Goal: Transaction & Acquisition: Book appointment/travel/reservation

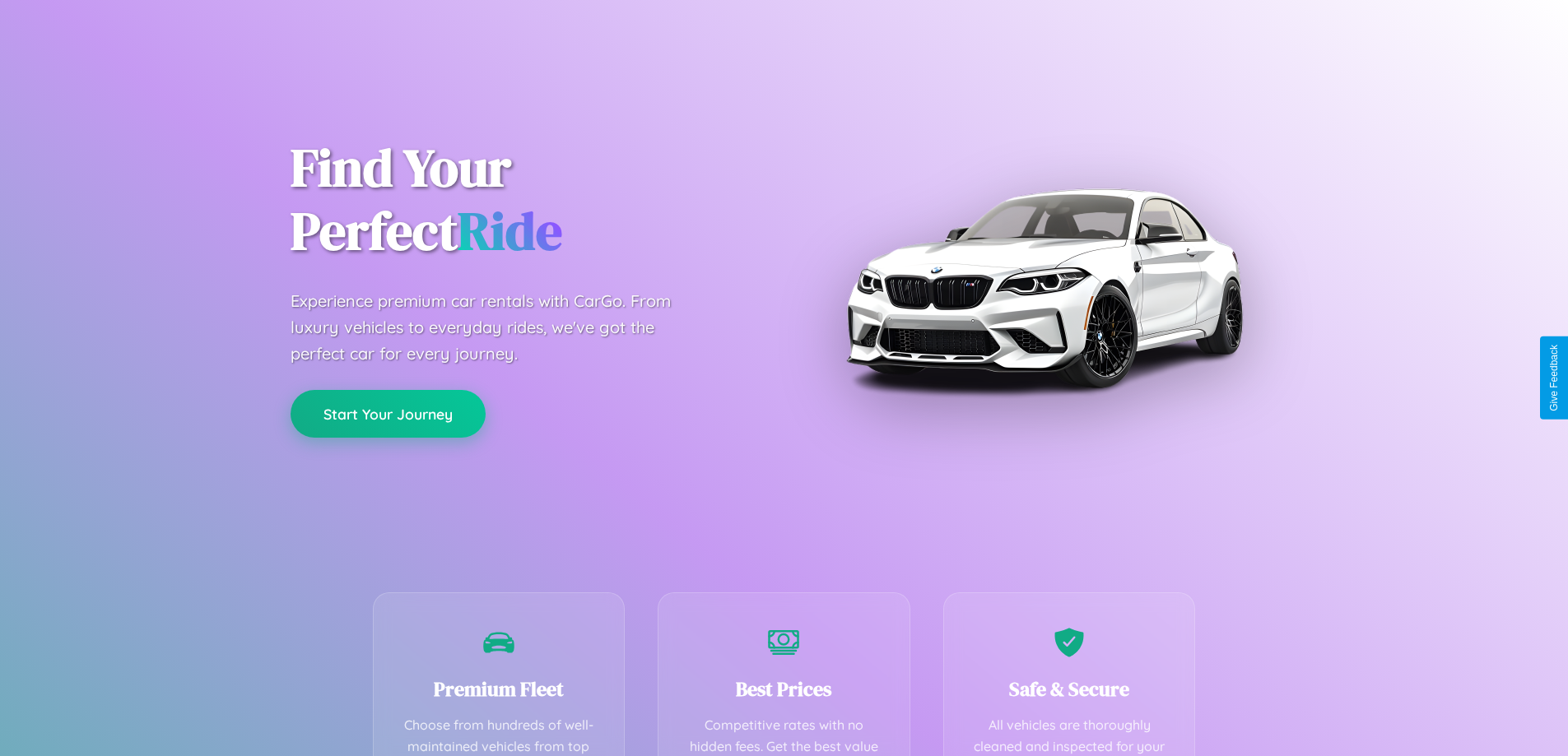
click at [388, 414] on button "Start Your Journey" at bounding box center [389, 414] width 195 height 47
click at [388, 413] on button "Start Your Journey" at bounding box center [389, 414] width 195 height 47
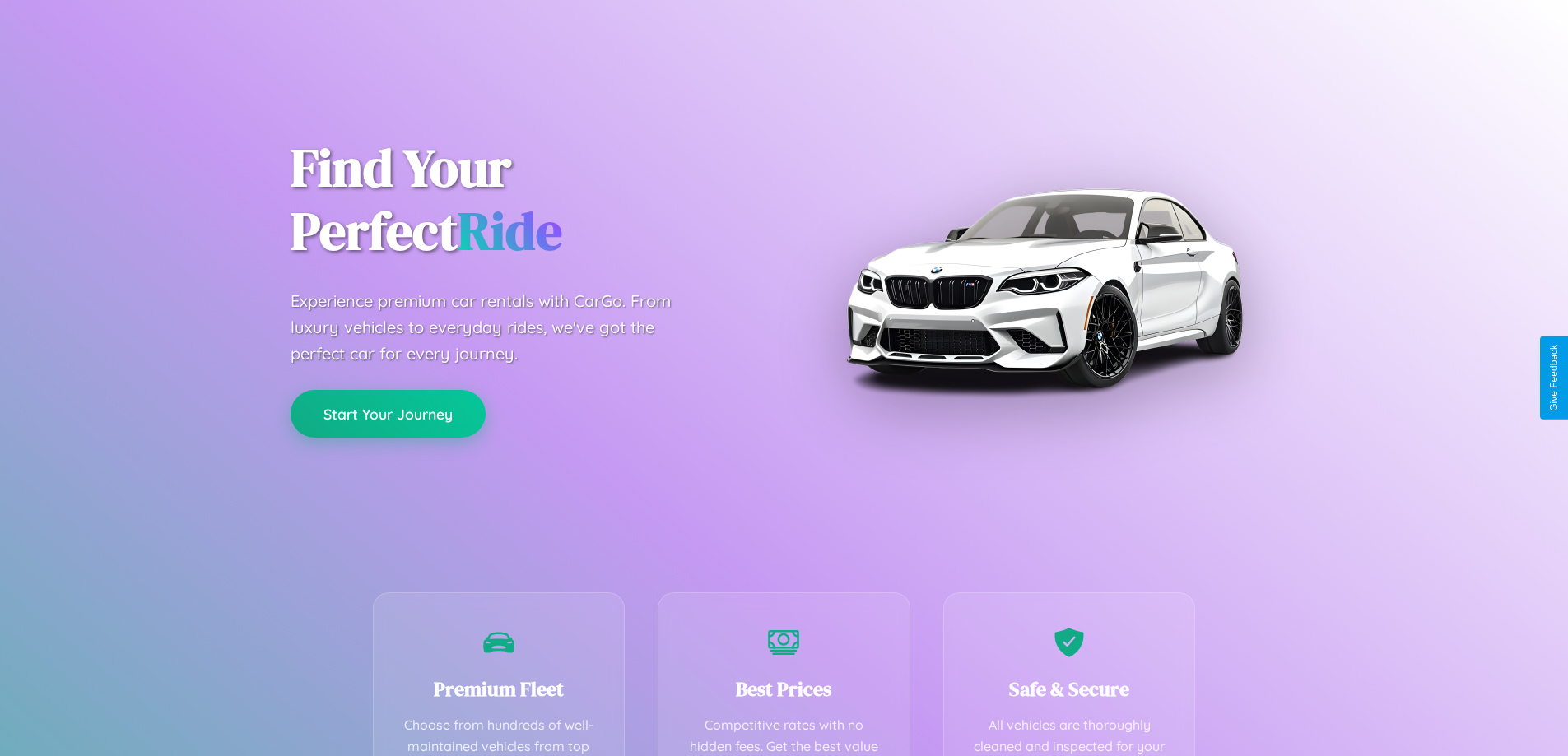
click at [388, 413] on button "Start Your Journey" at bounding box center [389, 414] width 195 height 47
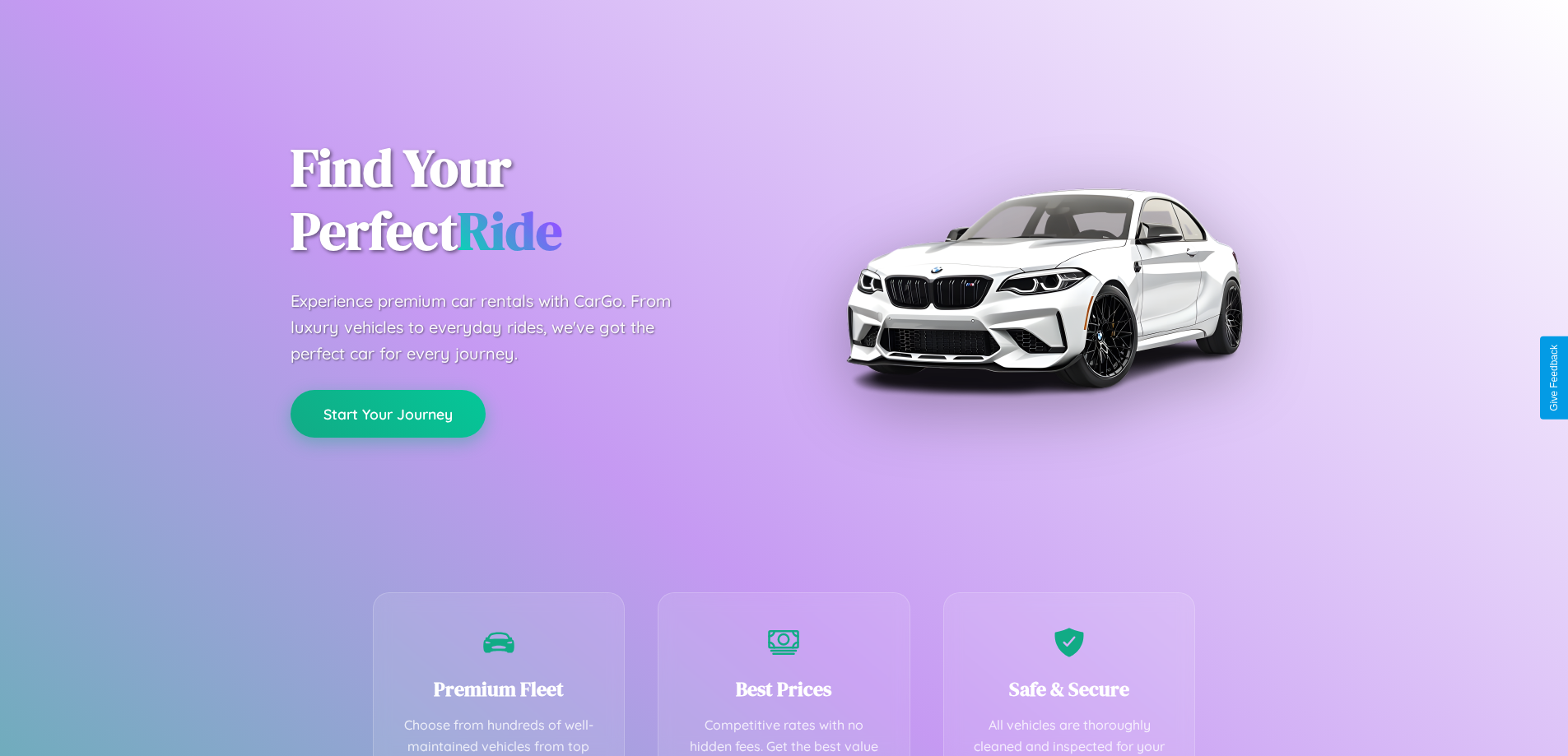
click at [388, 413] on button "Start Your Journey" at bounding box center [389, 414] width 195 height 47
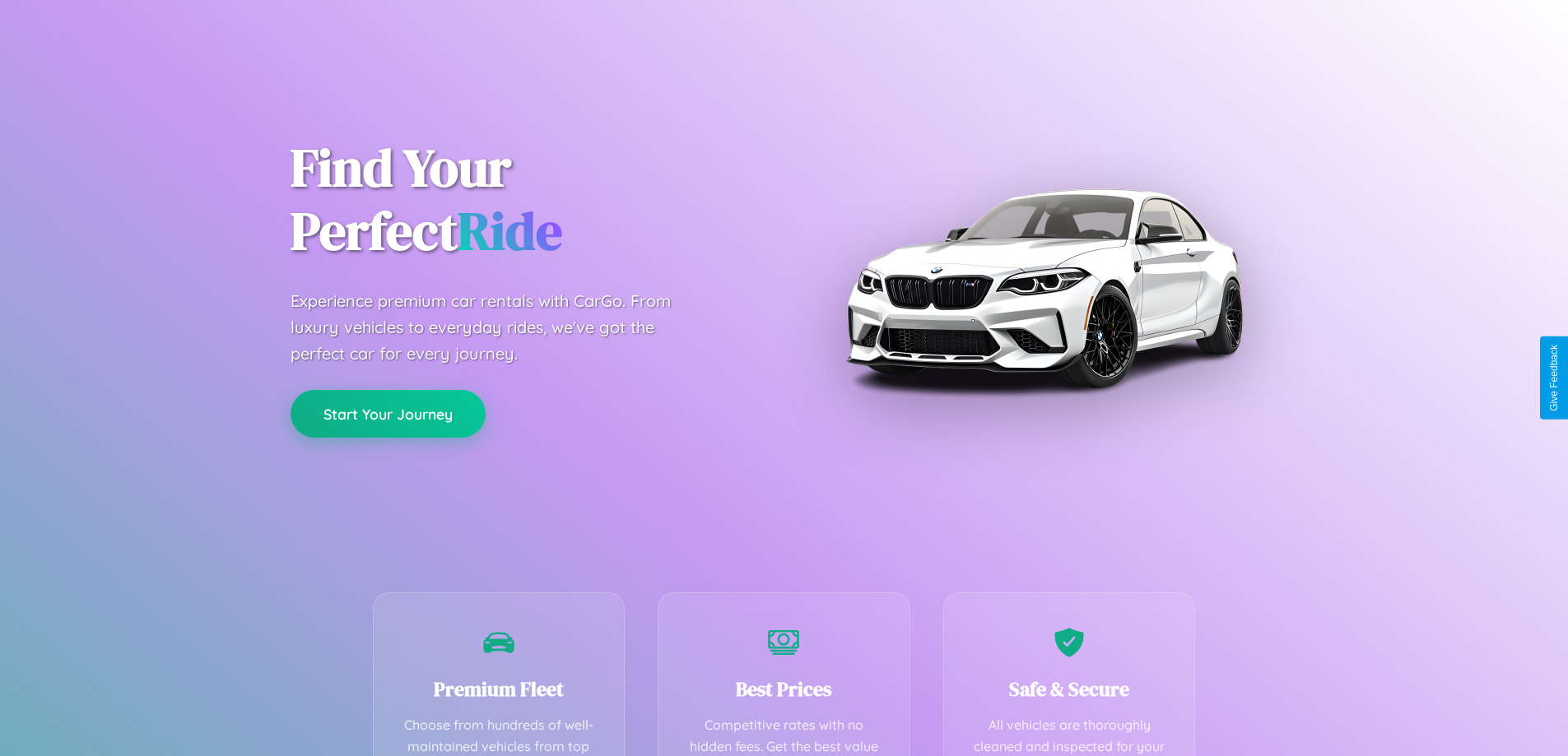
click at [388, 413] on button "Start Your Journey" at bounding box center [389, 414] width 195 height 47
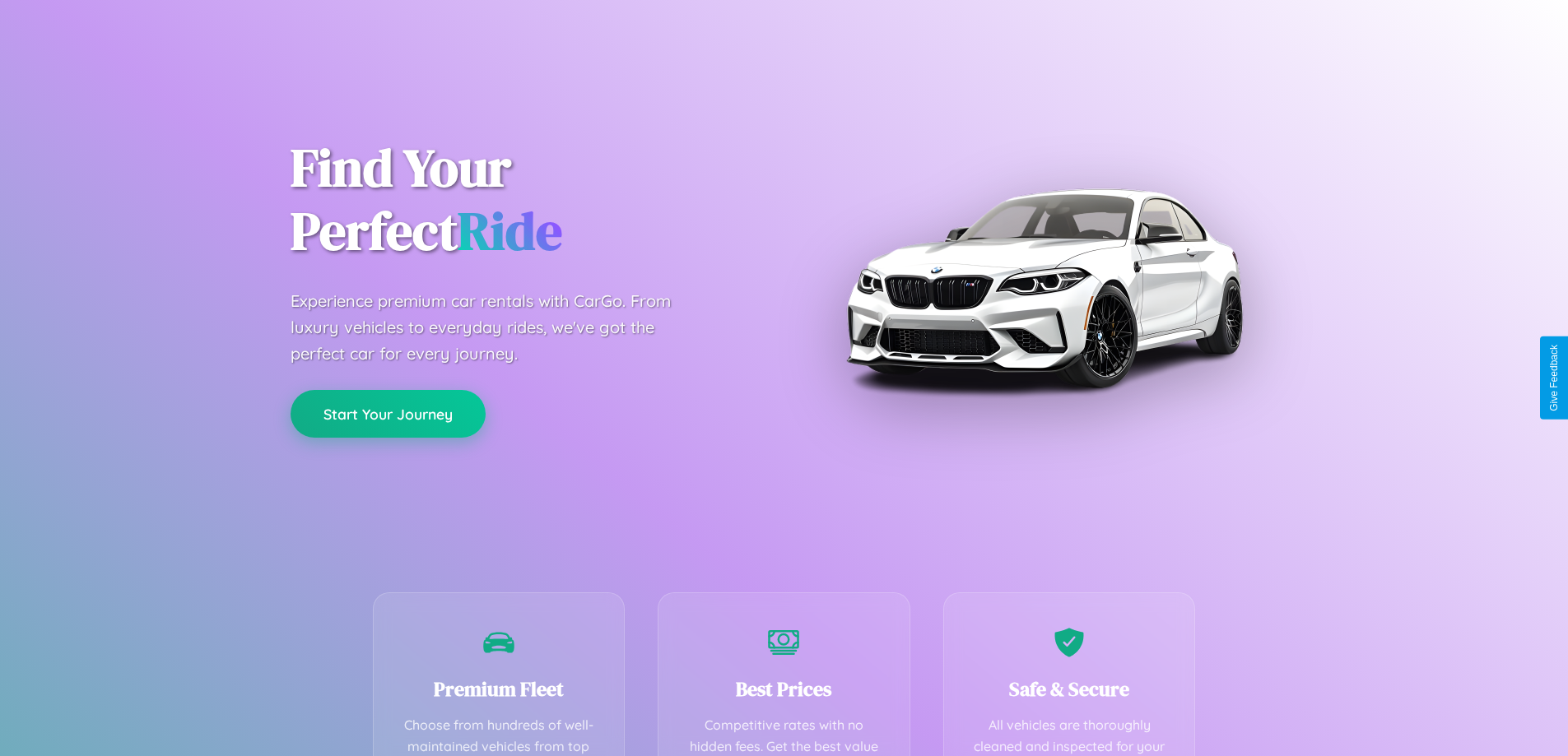
click at [388, 413] on button "Start Your Journey" at bounding box center [389, 414] width 195 height 47
